Goal: Register for event/course: Sign up to attend an event or enroll in a course

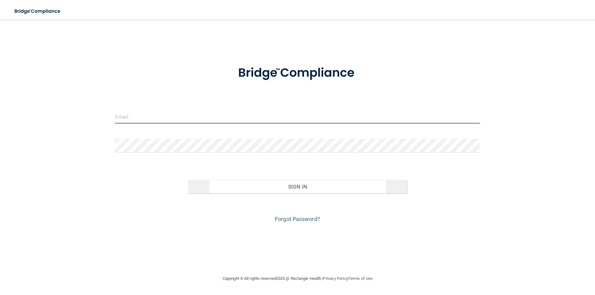
type input "[EMAIL_ADDRESS][DOMAIN_NAME]"
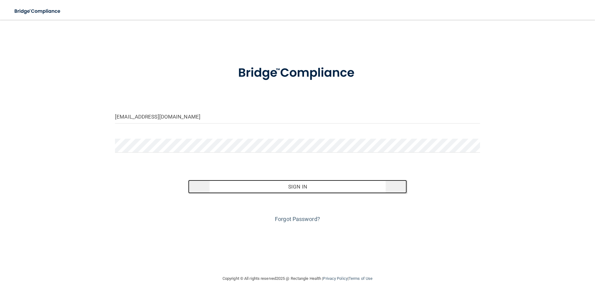
click at [295, 189] on button "Sign In" at bounding box center [297, 187] width 219 height 14
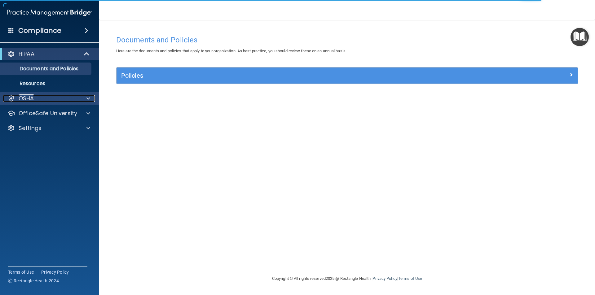
click at [89, 97] on span at bounding box center [88, 98] width 4 height 7
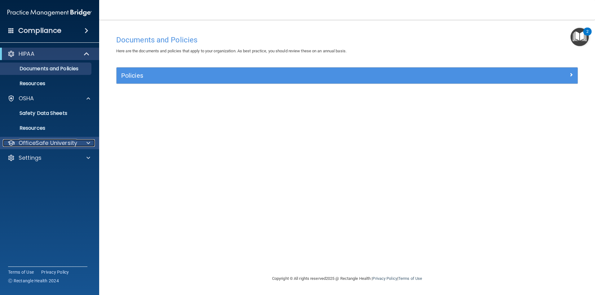
click at [89, 144] on span at bounding box center [88, 142] width 4 height 7
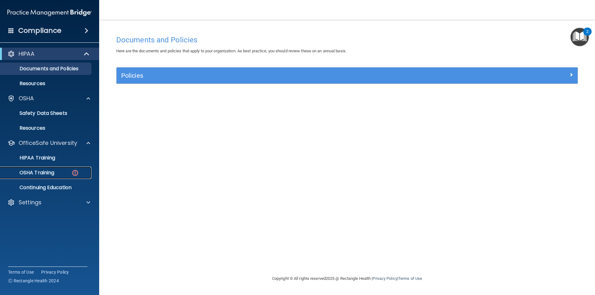
click at [46, 174] on p "OSHA Training" at bounding box center [29, 173] width 50 height 6
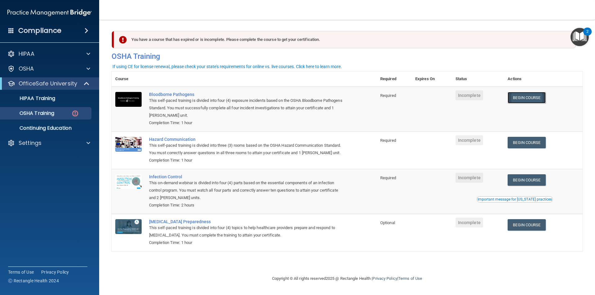
click at [517, 95] on link "Begin Course" at bounding box center [526, 97] width 38 height 11
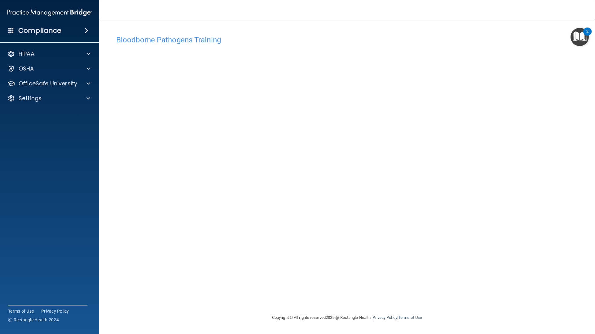
click at [333, 250] on div "Bloodborne Pathogens Training This course doesn’t expire until . Are you sure y…" at bounding box center [346, 173] width 471 height 282
click at [294, 283] on div "Bloodborne Pathogens Training This course doesn’t expire until . Are you sure y…" at bounding box center [346, 173] width 471 height 282
click at [581, 35] on img "Open Resource Center, 2 new notifications" at bounding box center [579, 37] width 18 height 18
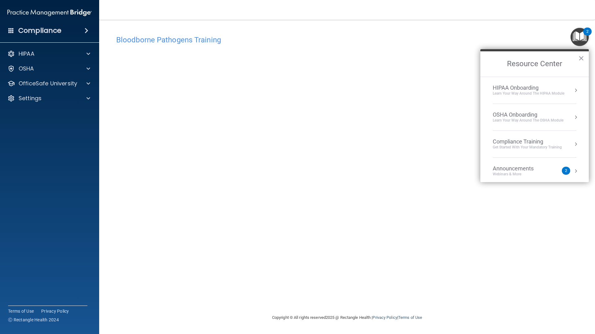
click at [492, 35] on div "Bloodborne Pathogens Training" at bounding box center [346, 39] width 471 height 15
click at [577, 59] on h2 "Resource Center" at bounding box center [534, 63] width 108 height 25
click at [581, 58] on button "×" at bounding box center [581, 58] width 6 height 10
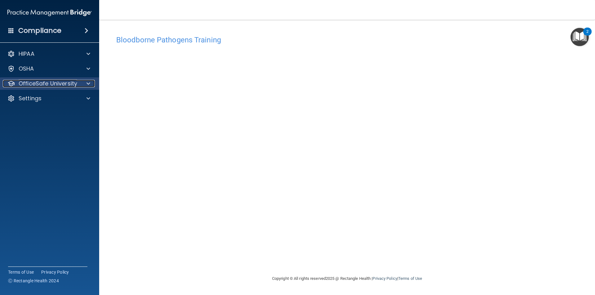
click at [89, 84] on span at bounding box center [88, 83] width 4 height 7
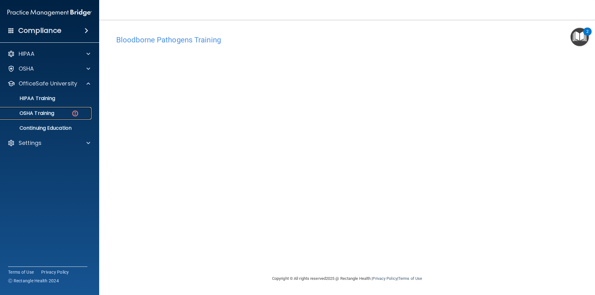
click at [67, 109] on link "OSHA Training" at bounding box center [43, 113] width 98 height 12
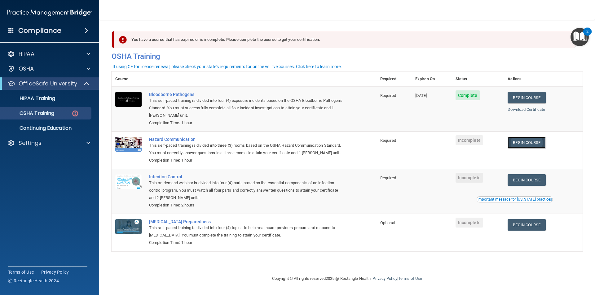
click at [534, 145] on link "Begin Course" at bounding box center [526, 142] width 38 height 11
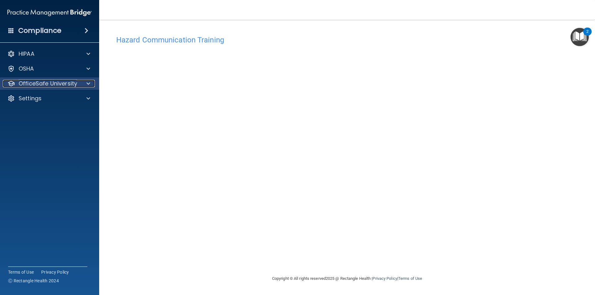
click at [89, 83] on span at bounding box center [88, 83] width 4 height 7
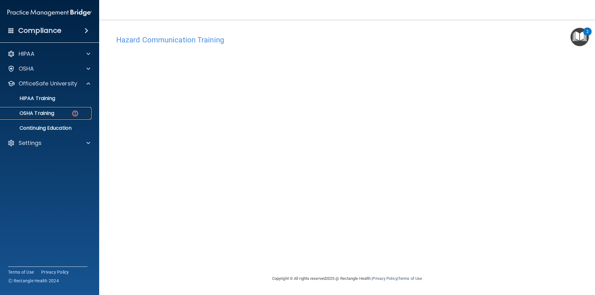
click at [48, 111] on p "OSHA Training" at bounding box center [29, 113] width 50 height 6
